Goal: Information Seeking & Learning: Learn about a topic

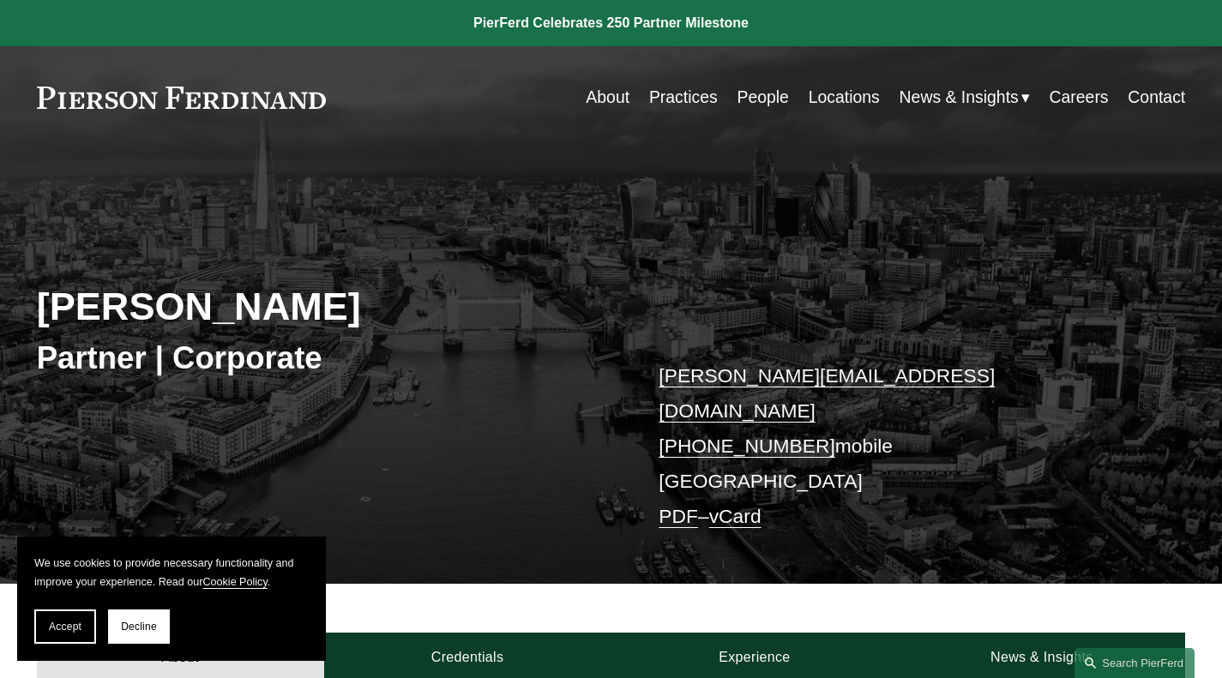
scroll to position [343, 0]
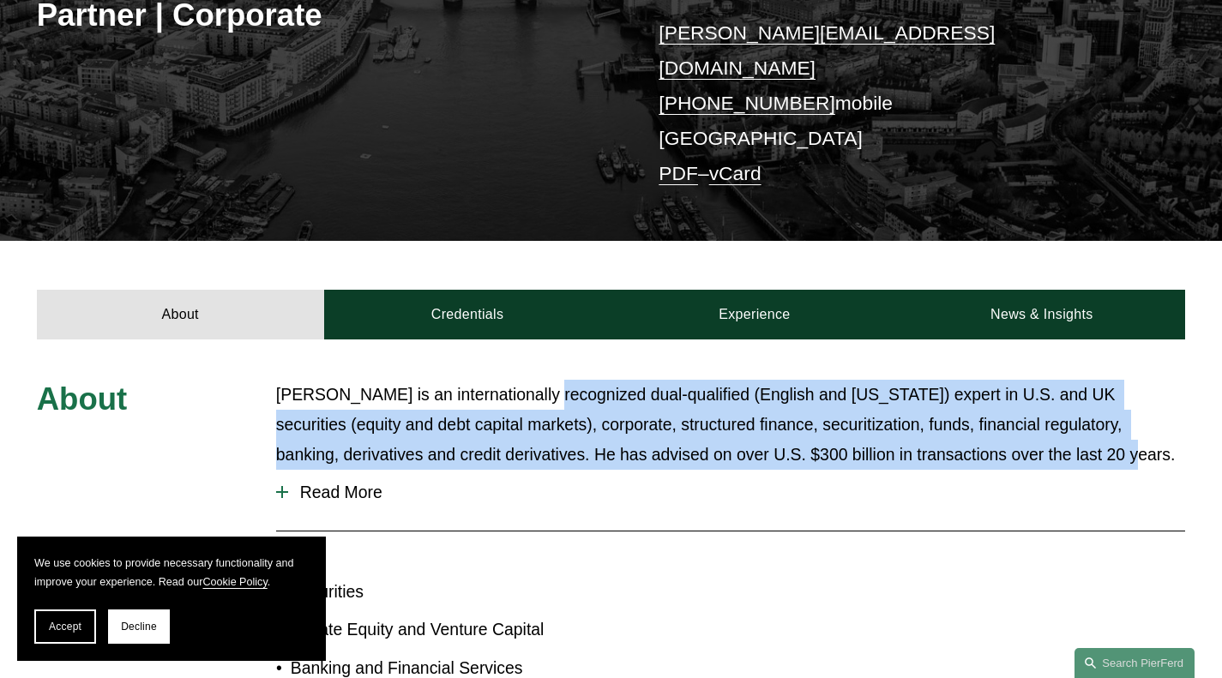
drag, startPoint x: 529, startPoint y: 372, endPoint x: 978, endPoint y: 446, distance: 455.2
click at [978, 446] on p "[PERSON_NAME] is an internationally recognized dual-qualified (English and [US_…" at bounding box center [730, 425] width 909 height 90
click at [468, 413] on p "[PERSON_NAME] is an internationally recognized dual-qualified (English and [US_…" at bounding box center [730, 425] width 909 height 90
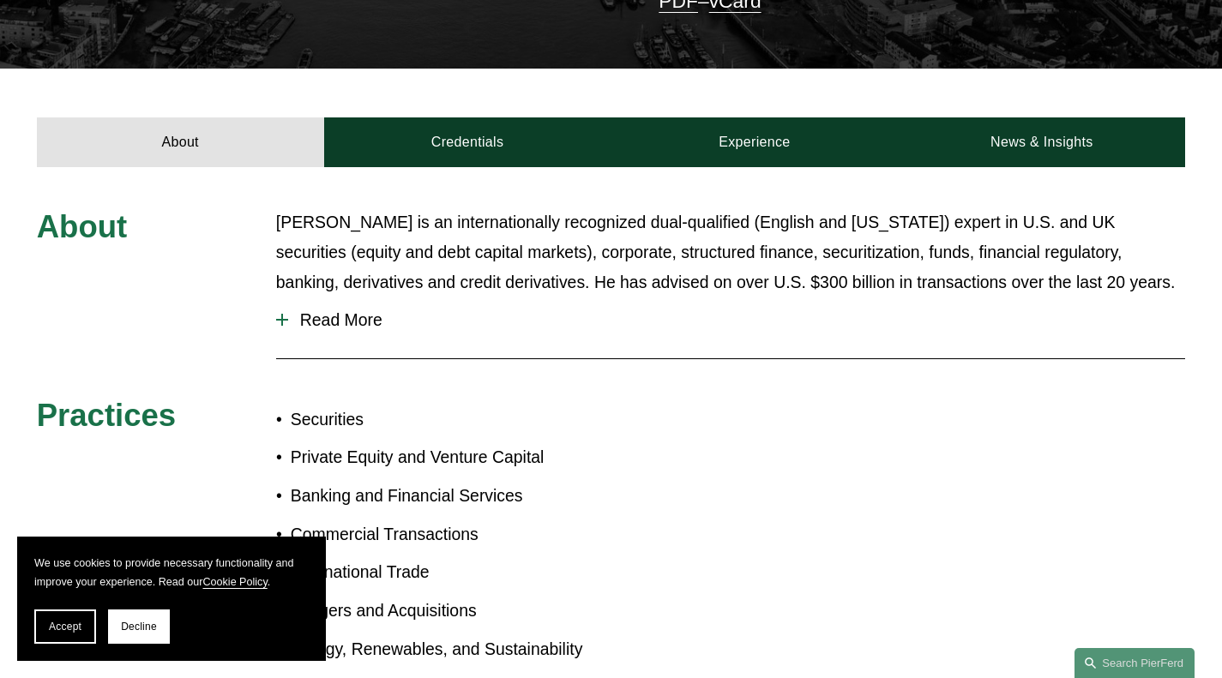
scroll to position [600, 0]
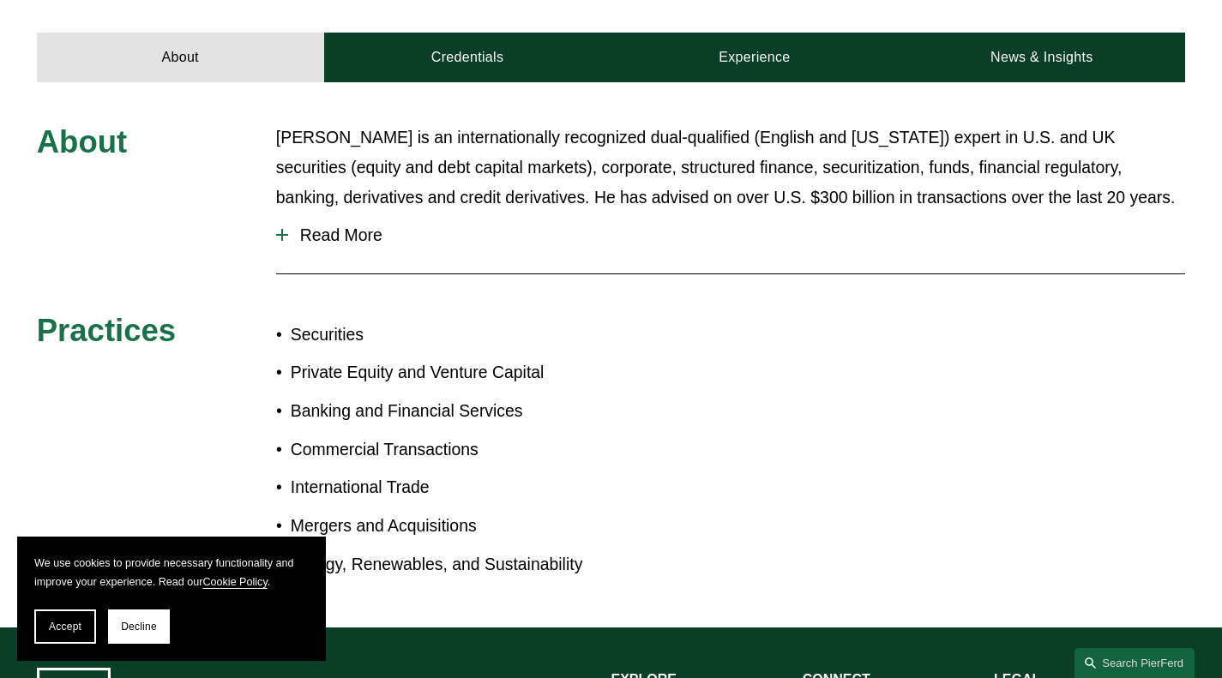
click at [291, 225] on span "Read More" at bounding box center [736, 235] width 897 height 20
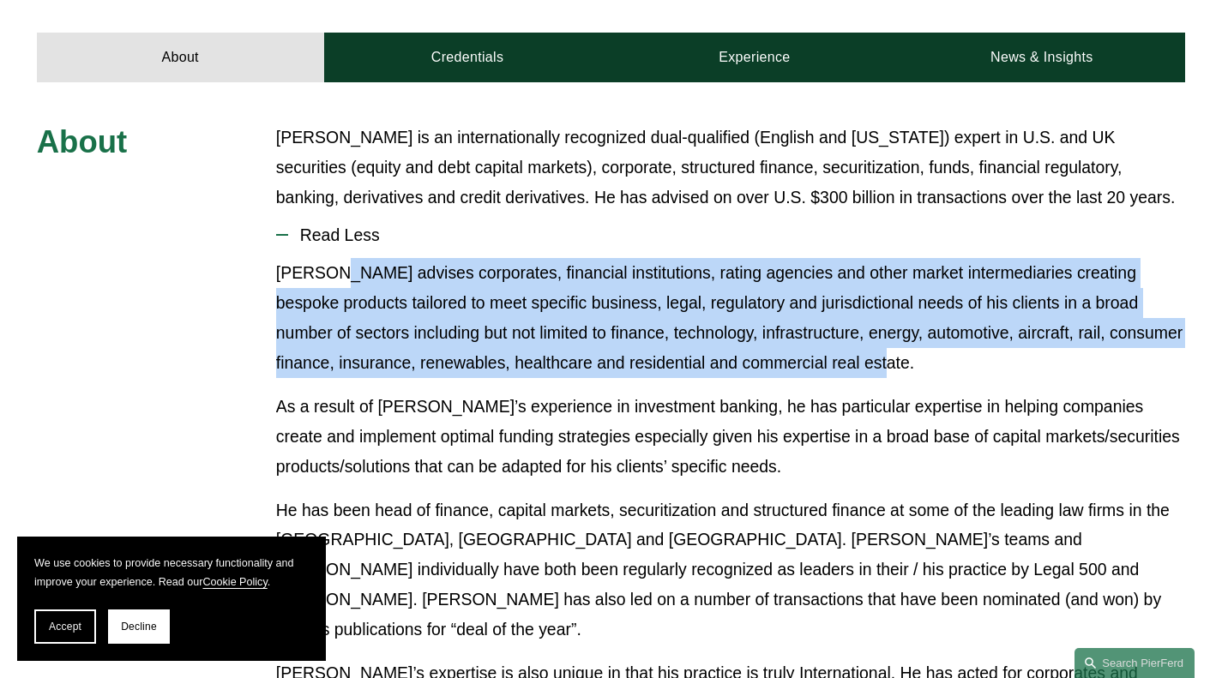
drag, startPoint x: 332, startPoint y: 247, endPoint x: 834, endPoint y: 347, distance: 512.2
click at [834, 347] on p "[PERSON_NAME] advises corporates, financial institutions, rating agencies and o…" at bounding box center [730, 318] width 909 height 120
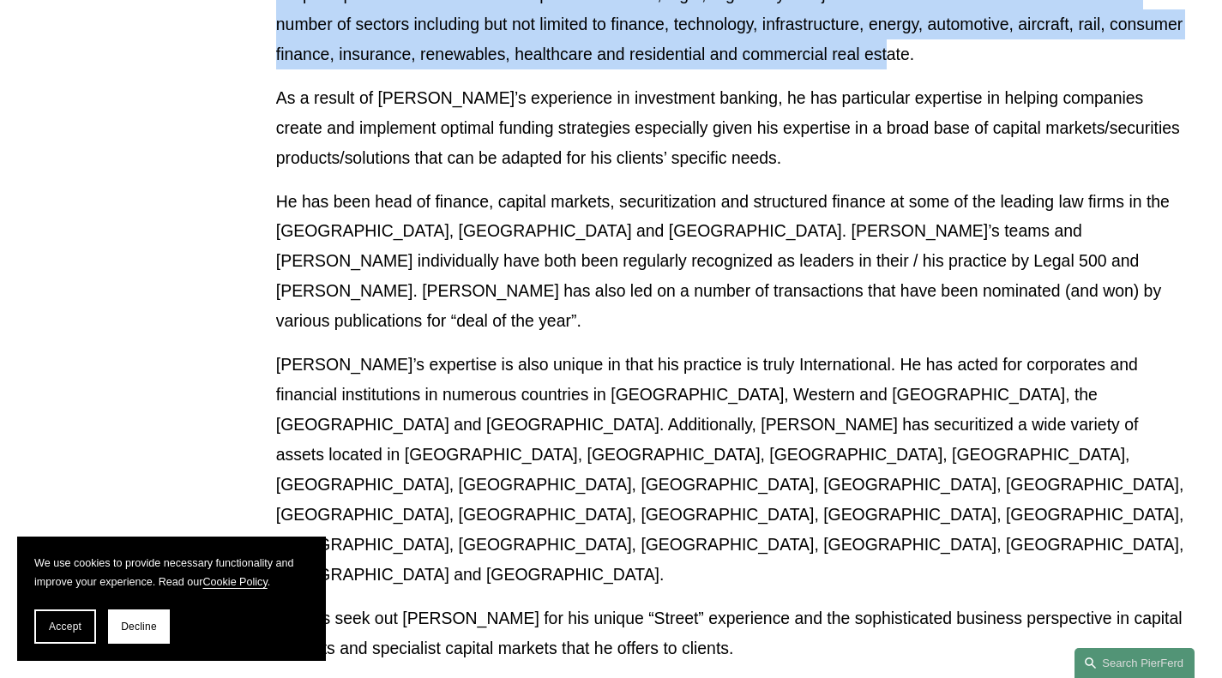
scroll to position [943, 0]
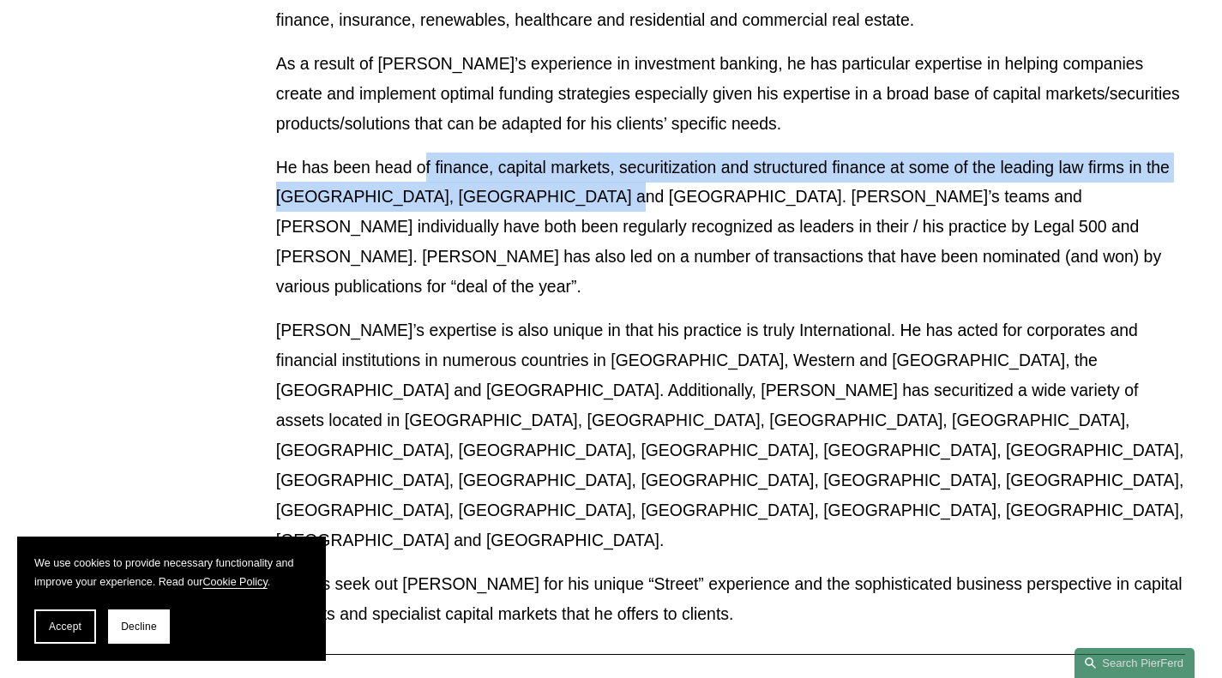
drag, startPoint x: 427, startPoint y: 142, endPoint x: 573, endPoint y: 163, distance: 147.2
click at [573, 163] on p "He has been head of finance, capital markets, securitization and structured fin…" at bounding box center [730, 228] width 909 height 150
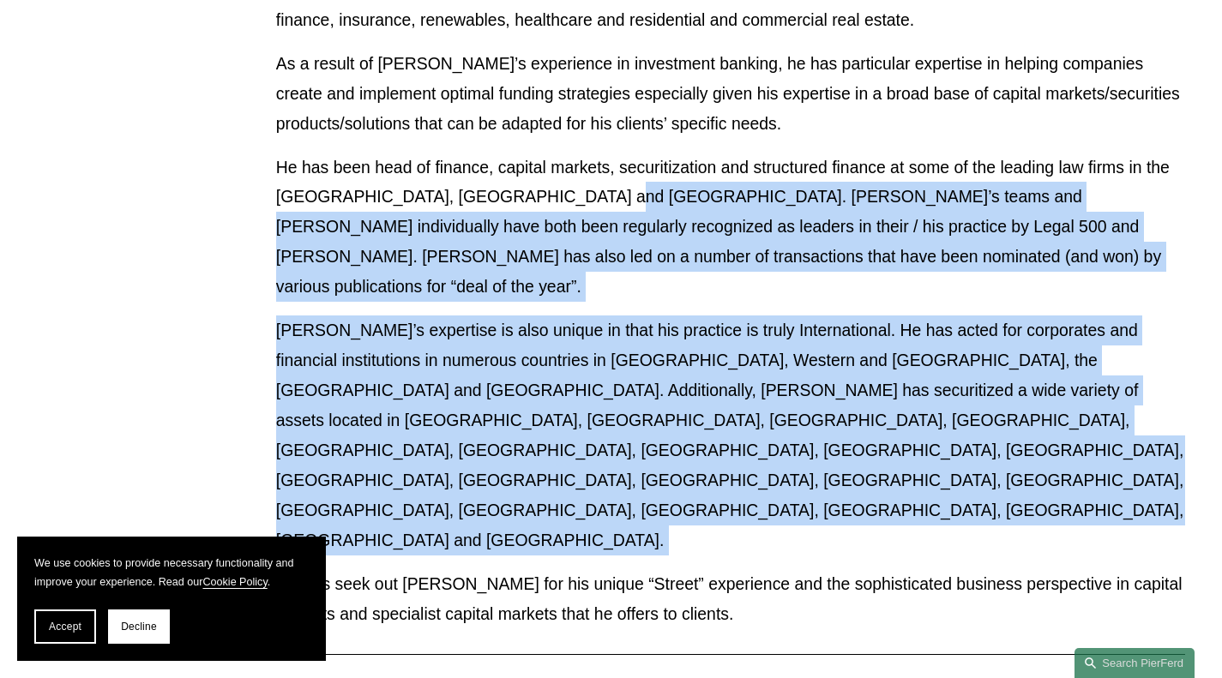
drag, startPoint x: 573, startPoint y: 163, endPoint x: 1030, endPoint y: 399, distance: 514.1
click at [1030, 399] on div "[PERSON_NAME] advises corporates, financial institutions, rating agencies and o…" at bounding box center [730, 278] width 909 height 727
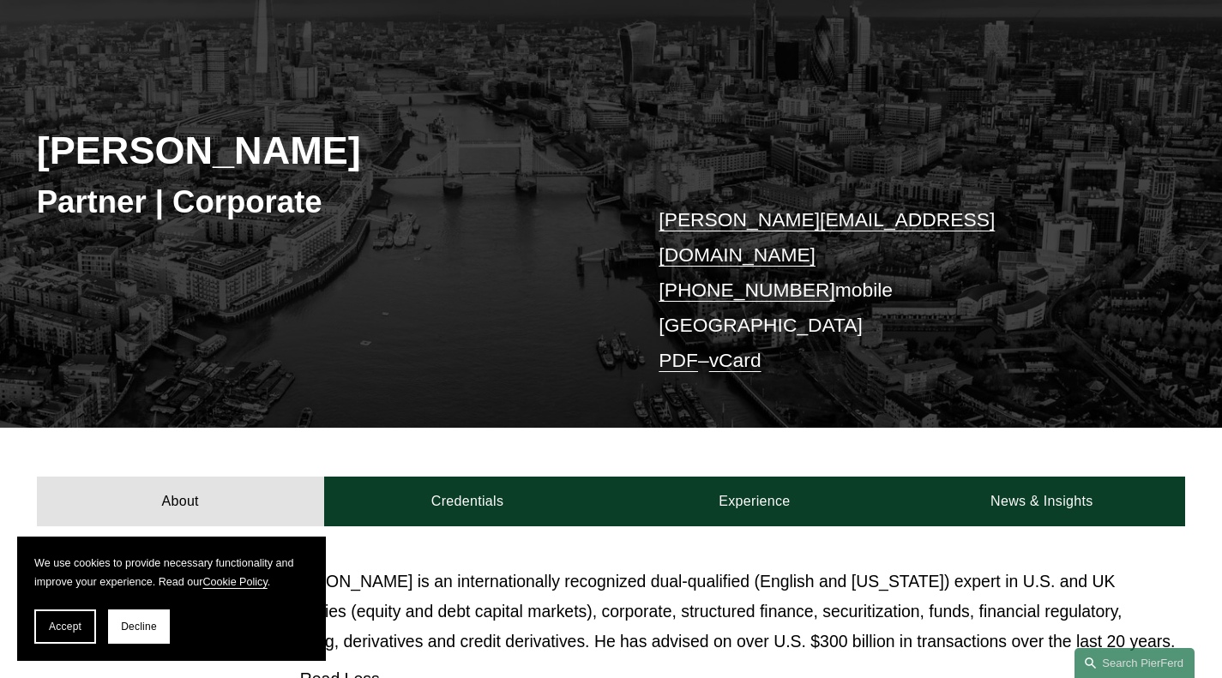
scroll to position [343, 0]
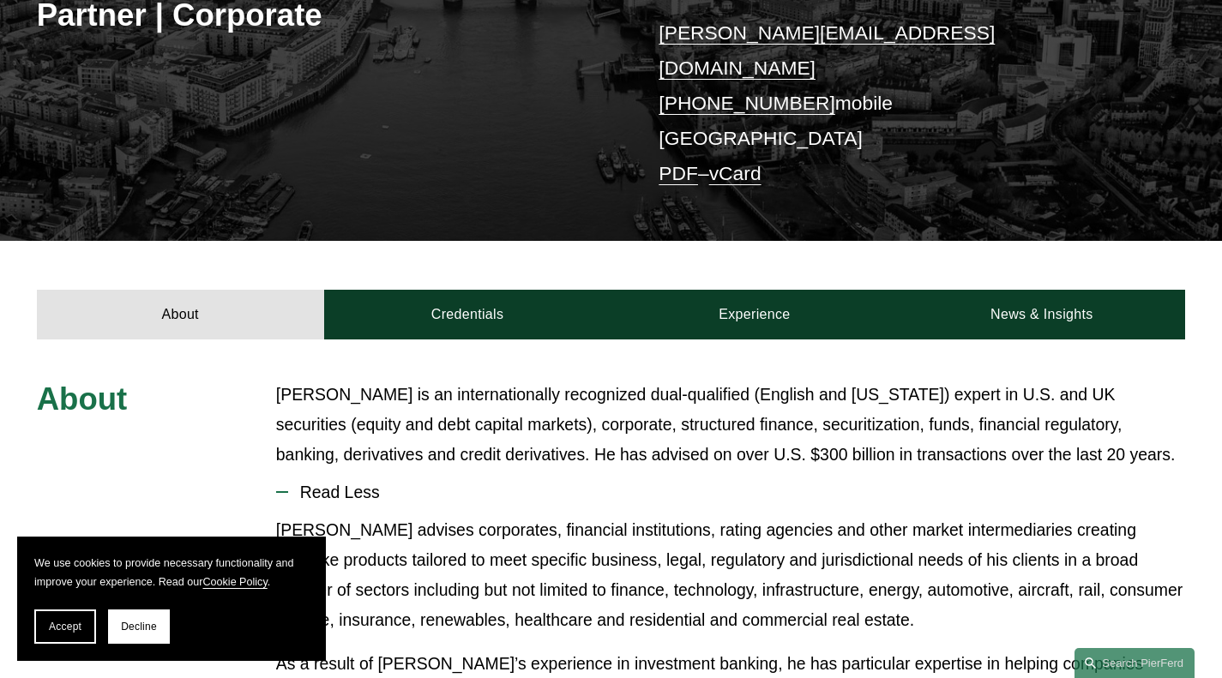
click at [474, 290] on link "Credentials" at bounding box center [467, 315] width 287 height 50
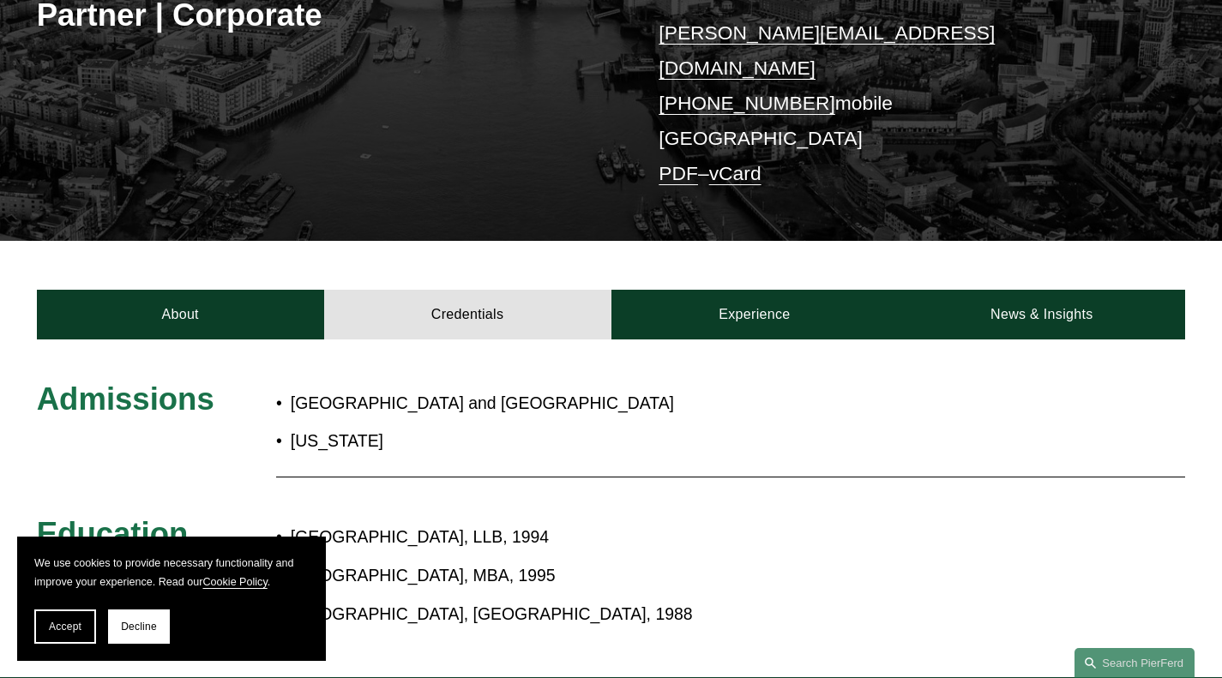
scroll to position [514, 0]
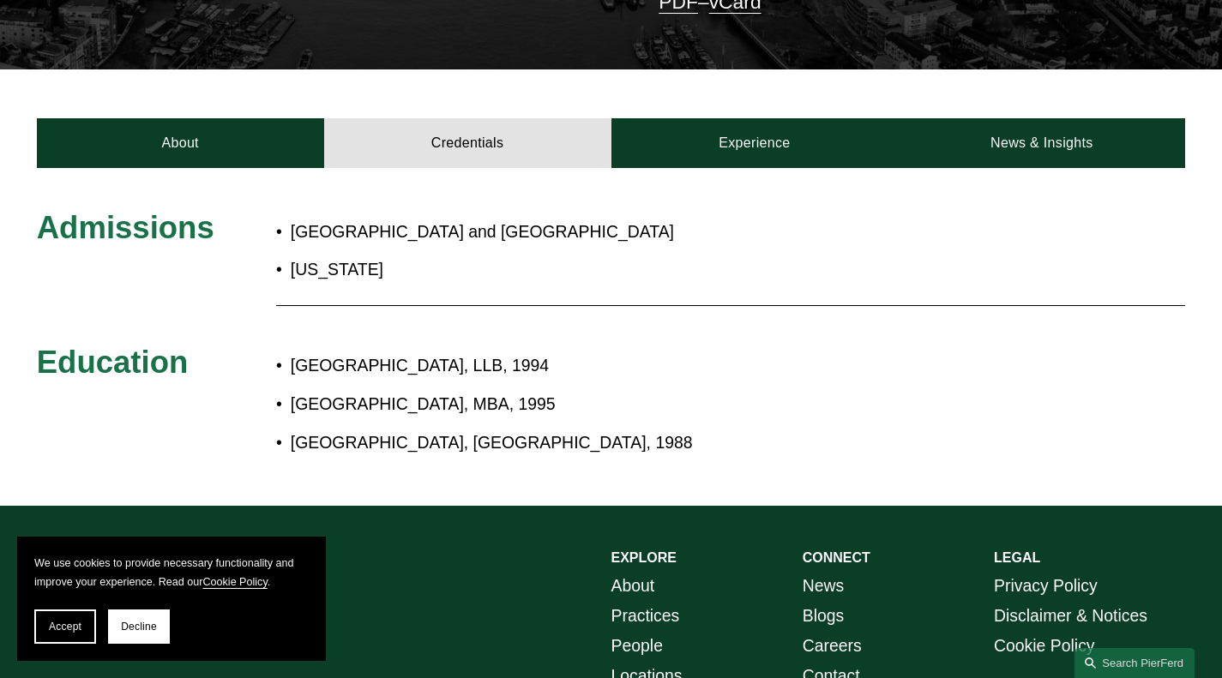
click at [733, 118] on link "Experience" at bounding box center [754, 143] width 287 height 50
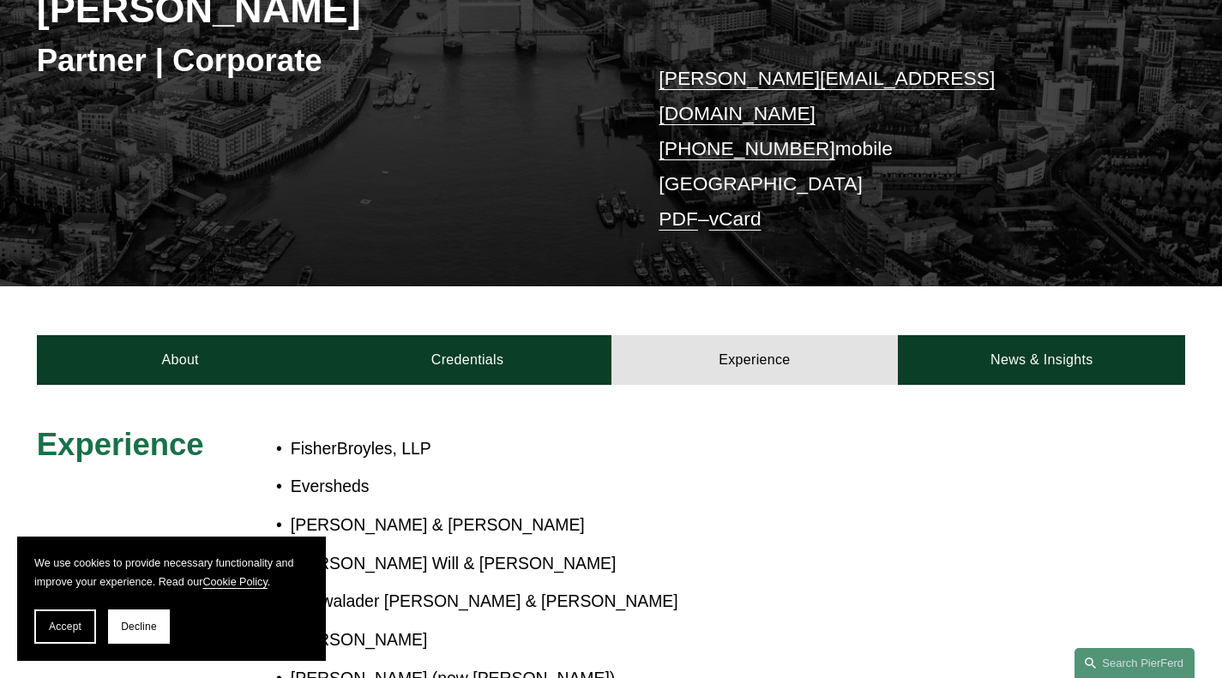
scroll to position [86, 0]
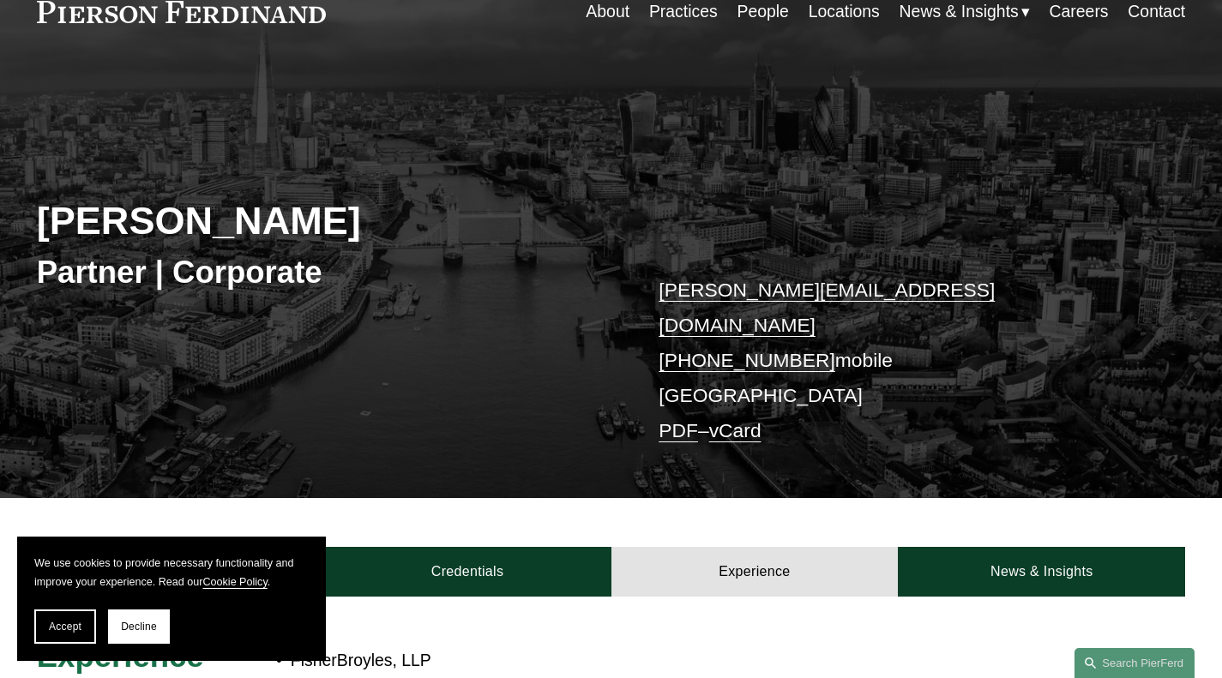
click at [998, 552] on link "News & Insights" at bounding box center [1040, 572] width 287 height 50
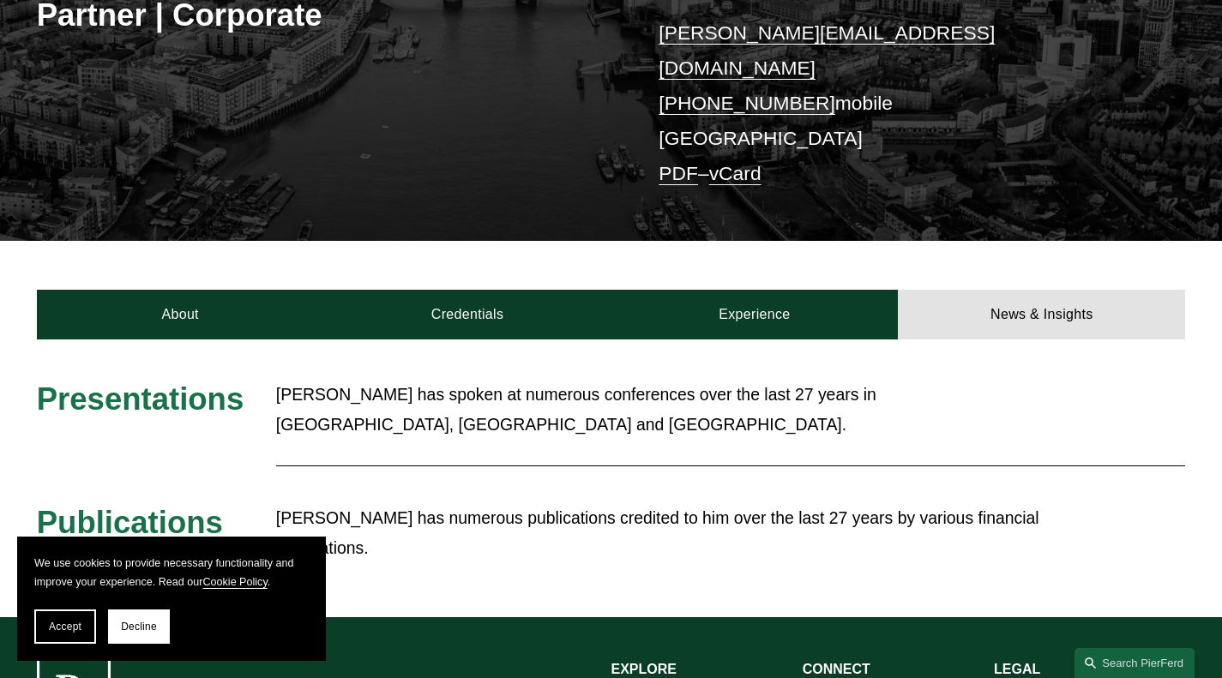
scroll to position [0, 0]
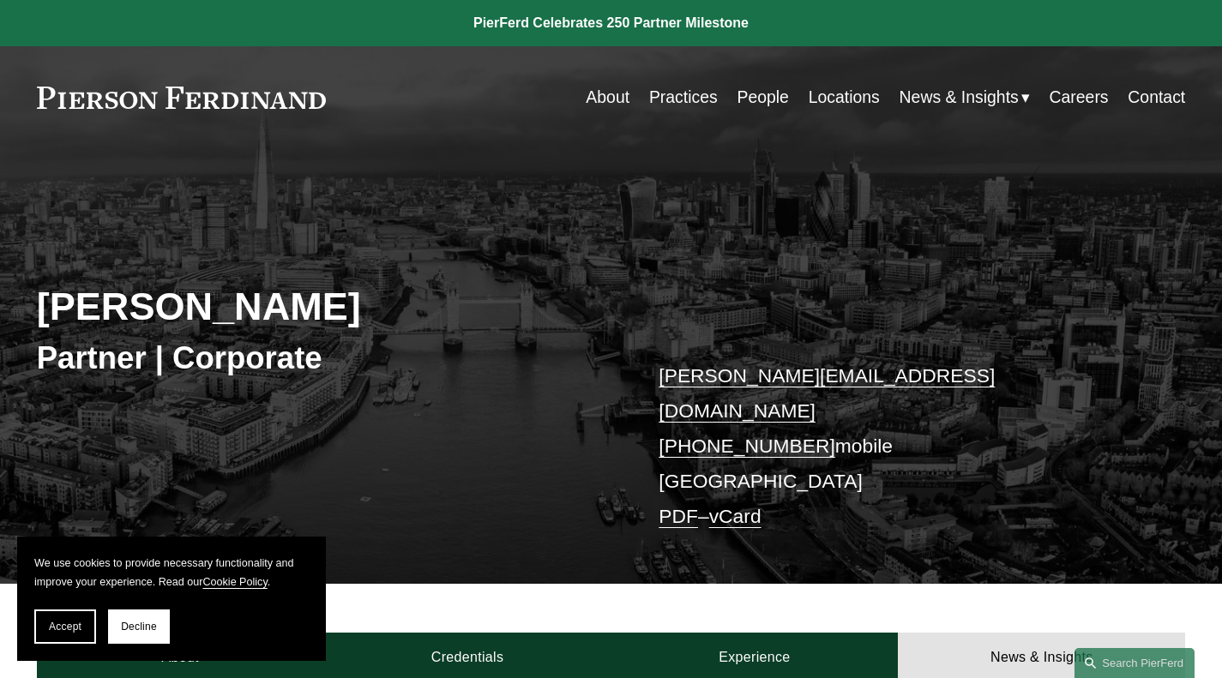
drag, startPoint x: 413, startPoint y: 311, endPoint x: 35, endPoint y: 309, distance: 378.0
click at [35, 309] on div "[PERSON_NAME] Partner | Corporate [PERSON_NAME][EMAIL_ADDRESS][DOMAIN_NAME] [PH…" at bounding box center [611, 384] width 1222 height 399
drag, startPoint x: 333, startPoint y: 108, endPoint x: 113, endPoint y: 95, distance: 219.8
click at [113, 95] on div "About Practices People Locations News & Insights News" at bounding box center [611, 97] width 1149 height 33
